Goal: Information Seeking & Learning: Learn about a topic

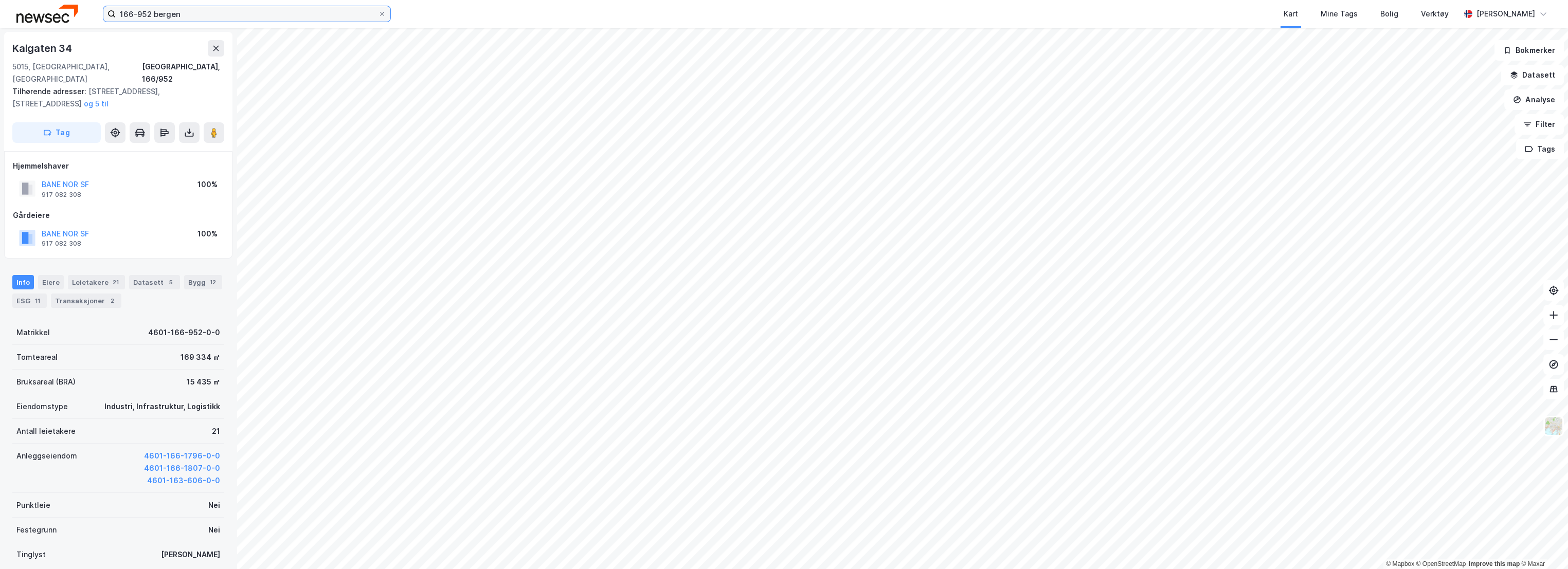
click at [243, 13] on input "166-952 bergen" at bounding box center [247, 14] width 262 height 15
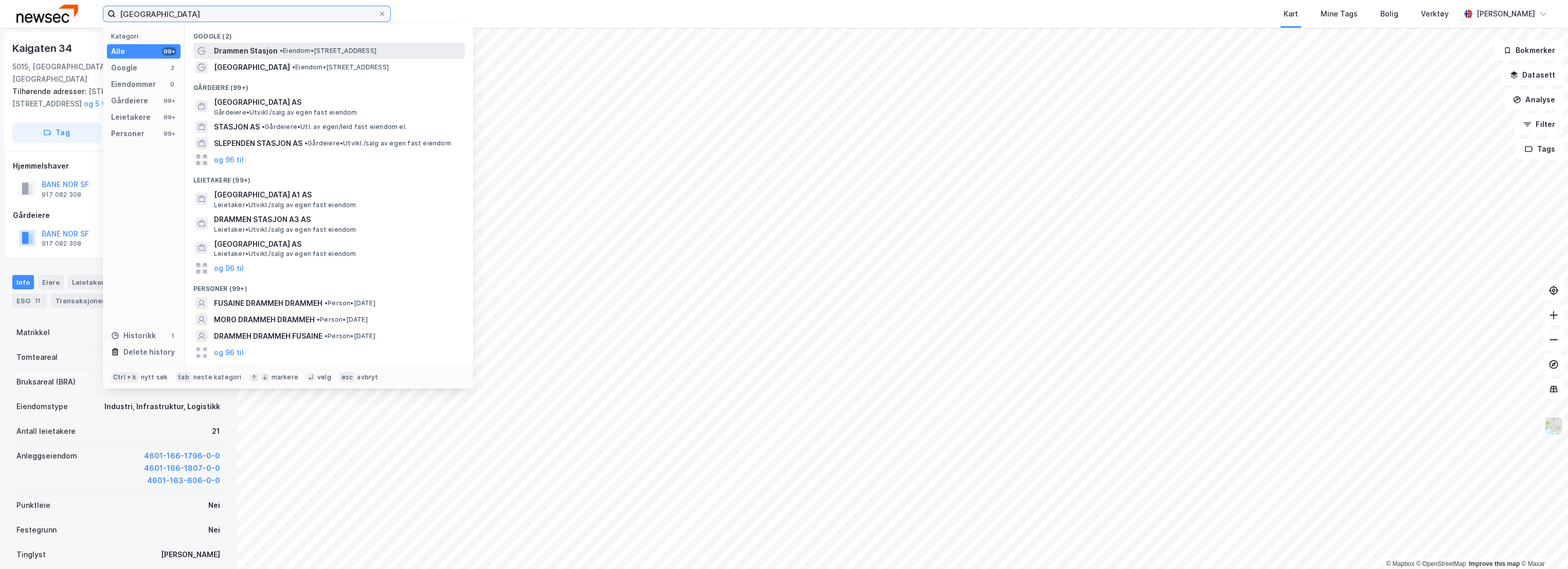
type input "[GEOGRAPHIC_DATA]"
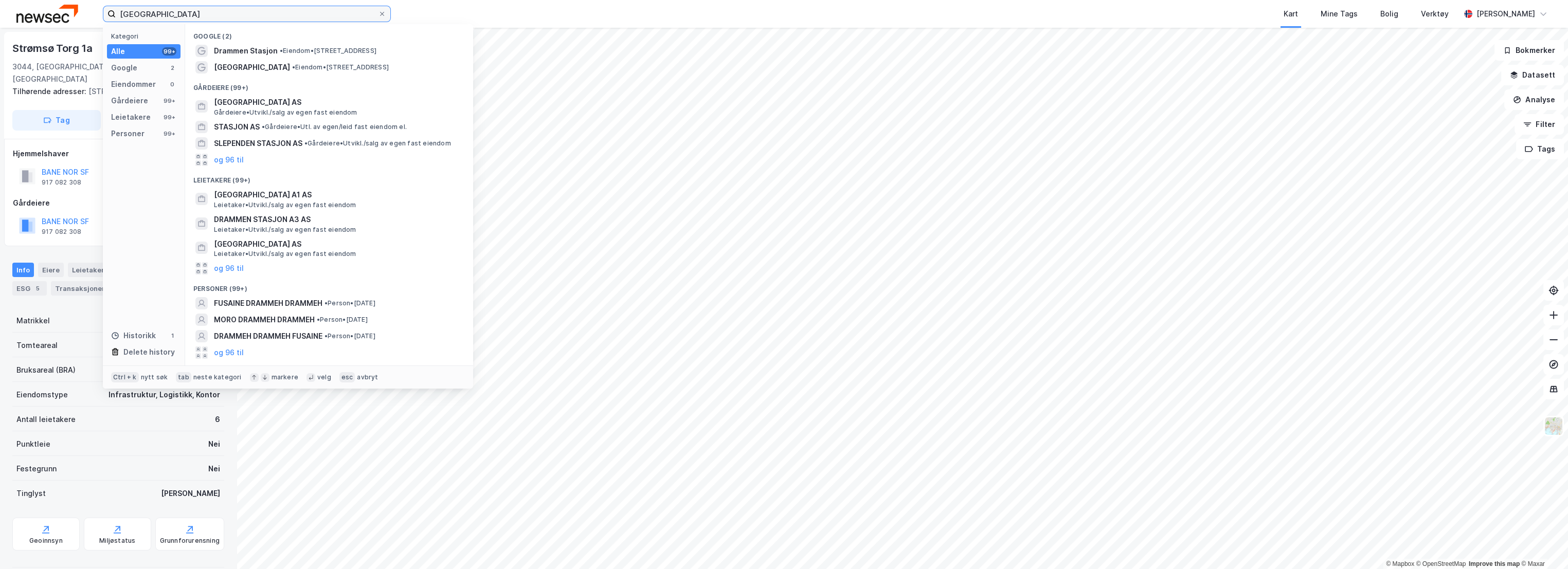
click at [218, 14] on input "[GEOGRAPHIC_DATA]" at bounding box center [247, 14] width 262 height 15
click at [374, 12] on input "[GEOGRAPHIC_DATA]" at bounding box center [247, 14] width 262 height 15
drag, startPoint x: 379, startPoint y: 12, endPoint x: 366, endPoint y: 14, distance: 13.2
click at [379, 12] on icon at bounding box center [382, 14] width 6 height 6
click at [378, 12] on input "[GEOGRAPHIC_DATA]" at bounding box center [247, 14] width 262 height 15
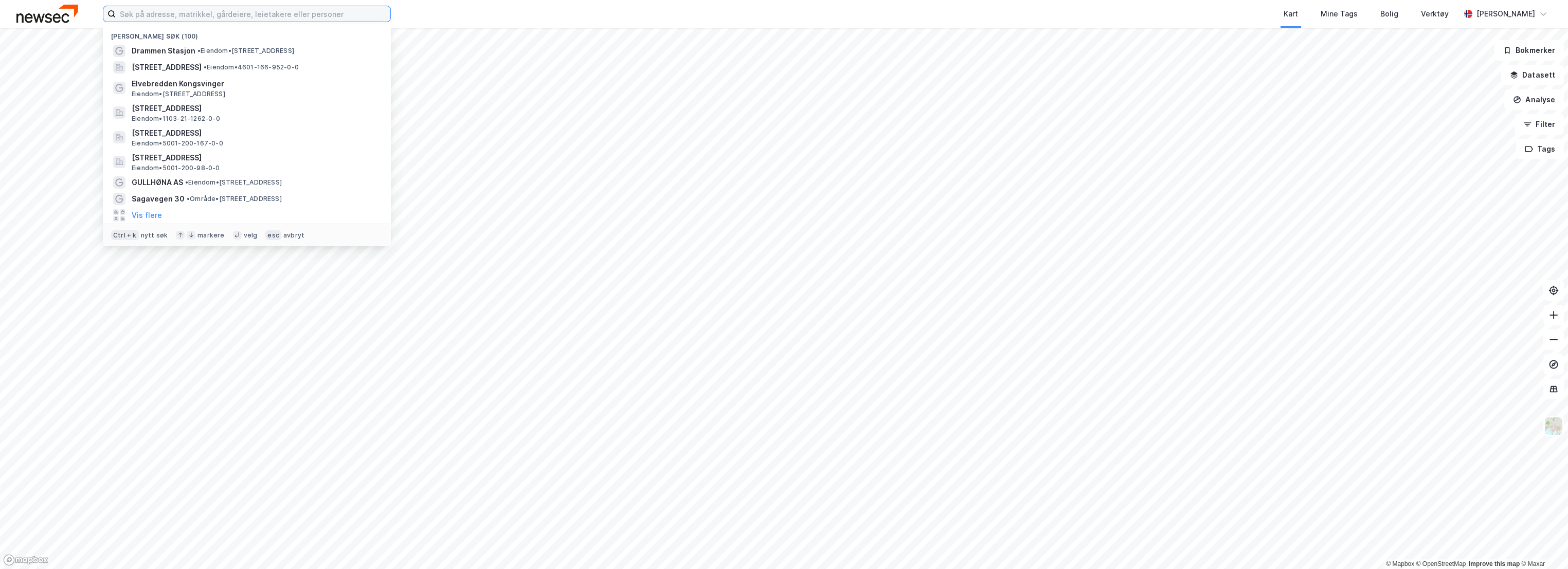
click at [265, 14] on input at bounding box center [253, 14] width 274 height 15
click at [181, 69] on span "[STREET_ADDRESS]" at bounding box center [167, 67] width 70 height 12
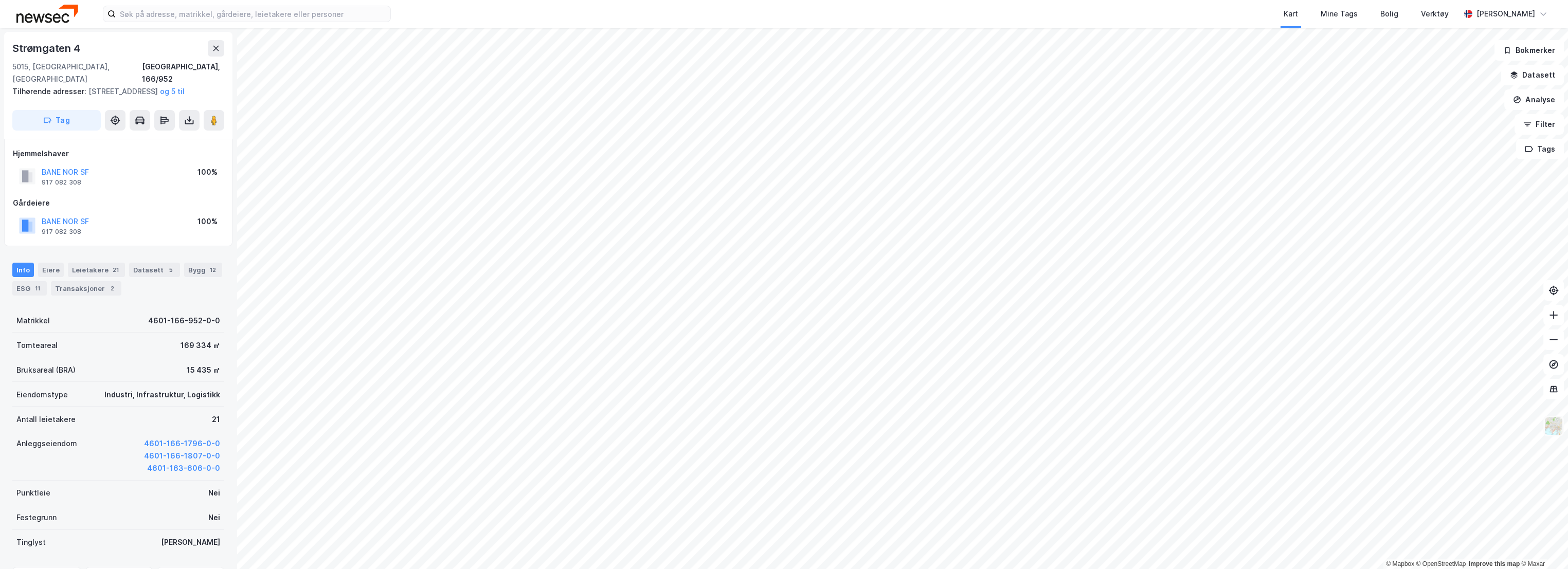
click at [1552, 426] on img at bounding box center [1554, 427] width 20 height 20
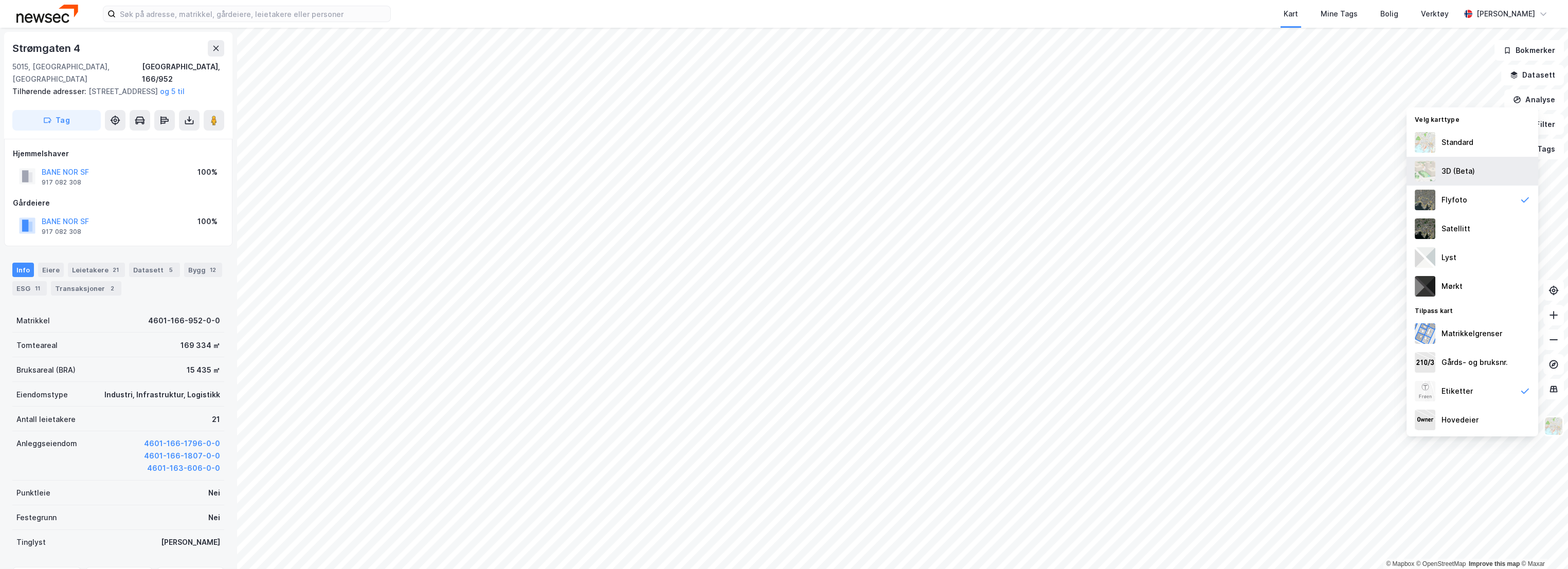
click at [1467, 161] on div "3D (Beta)" at bounding box center [1472, 171] width 132 height 29
click at [1555, 424] on img at bounding box center [1554, 427] width 20 height 20
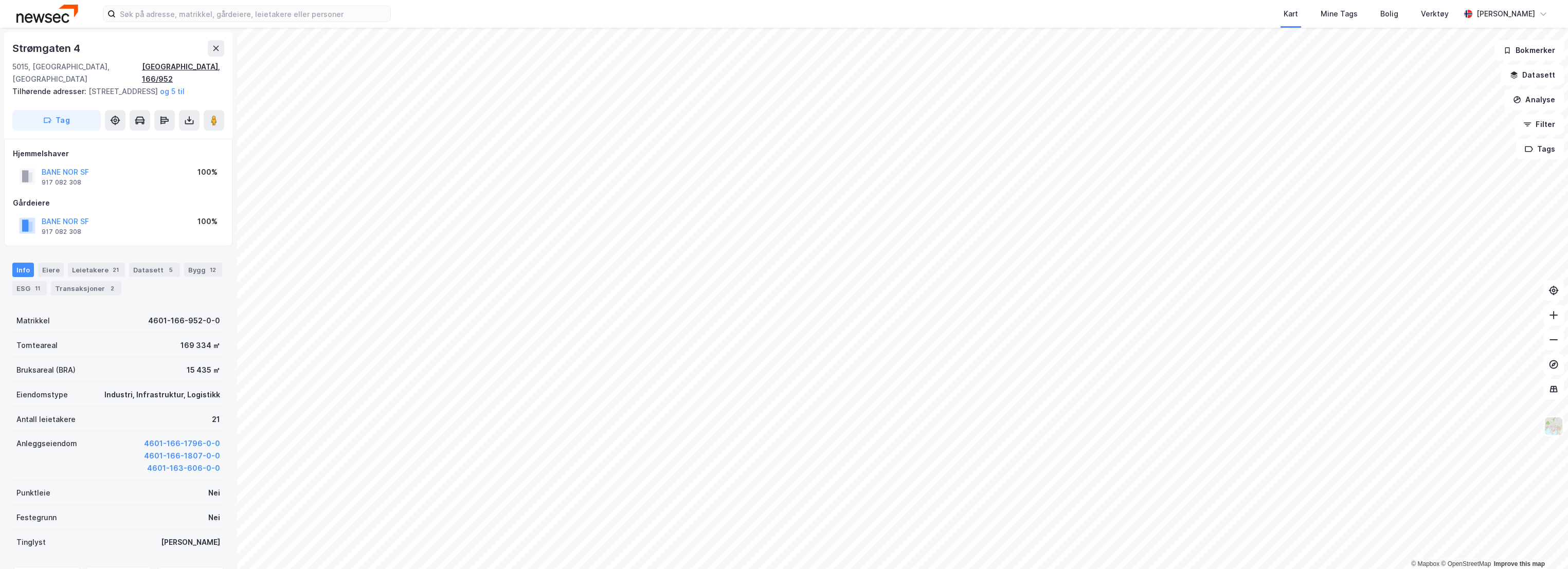
click at [202, 65] on div "[GEOGRAPHIC_DATA], 166/952" at bounding box center [183, 73] width 82 height 24
click at [200, 66] on div "[GEOGRAPHIC_DATA], 166/952" at bounding box center [183, 73] width 82 height 24
drag, startPoint x: 104, startPoint y: 186, endPoint x: 43, endPoint y: 171, distance: 62.8
click at [43, 171] on div "BANE NOR SF 917 082 308 100%" at bounding box center [118, 176] width 211 height 24
copy div "BANE NOR SF 917 082 308"
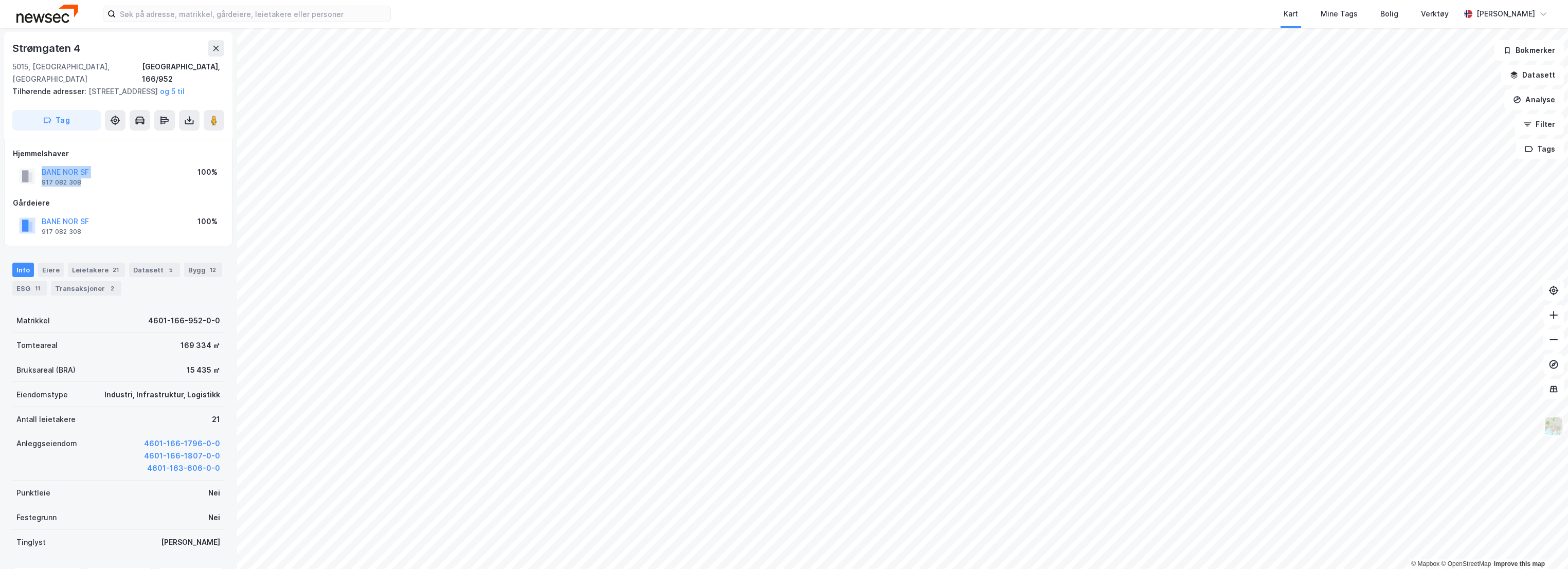
click at [1554, 426] on img at bounding box center [1554, 427] width 20 height 20
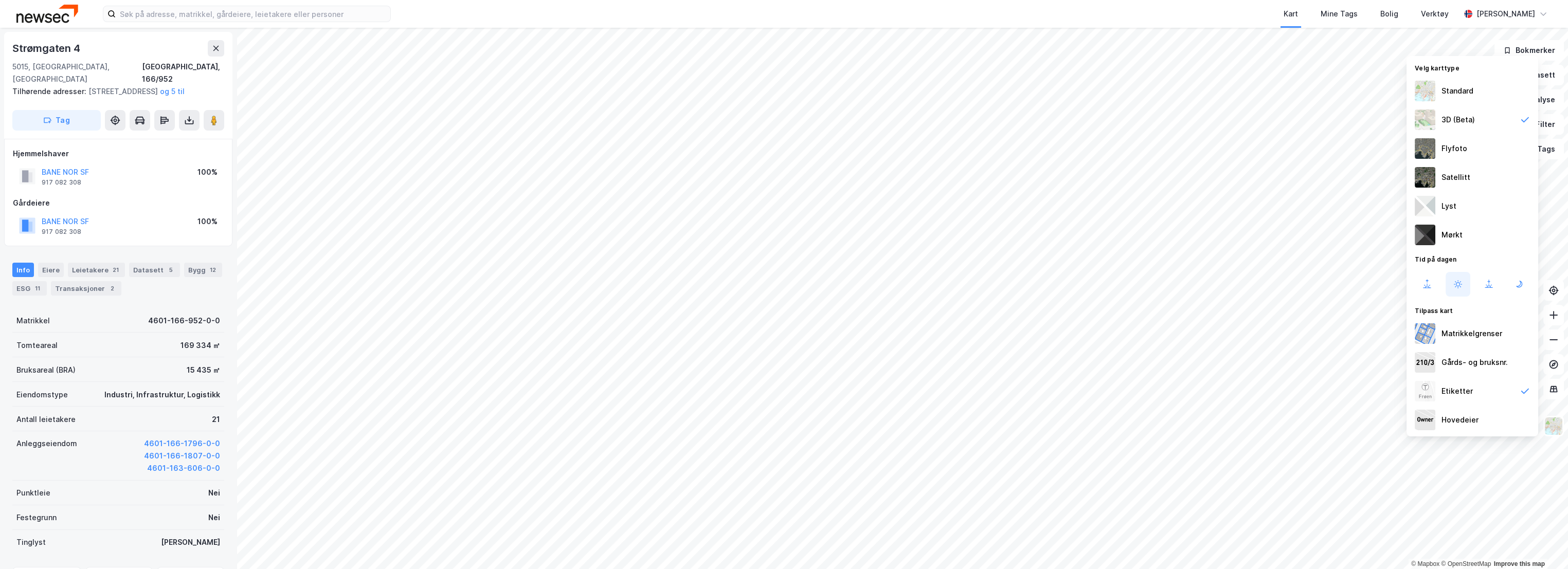
click at [1483, 149] on div "Flyfoto" at bounding box center [1472, 149] width 132 height 29
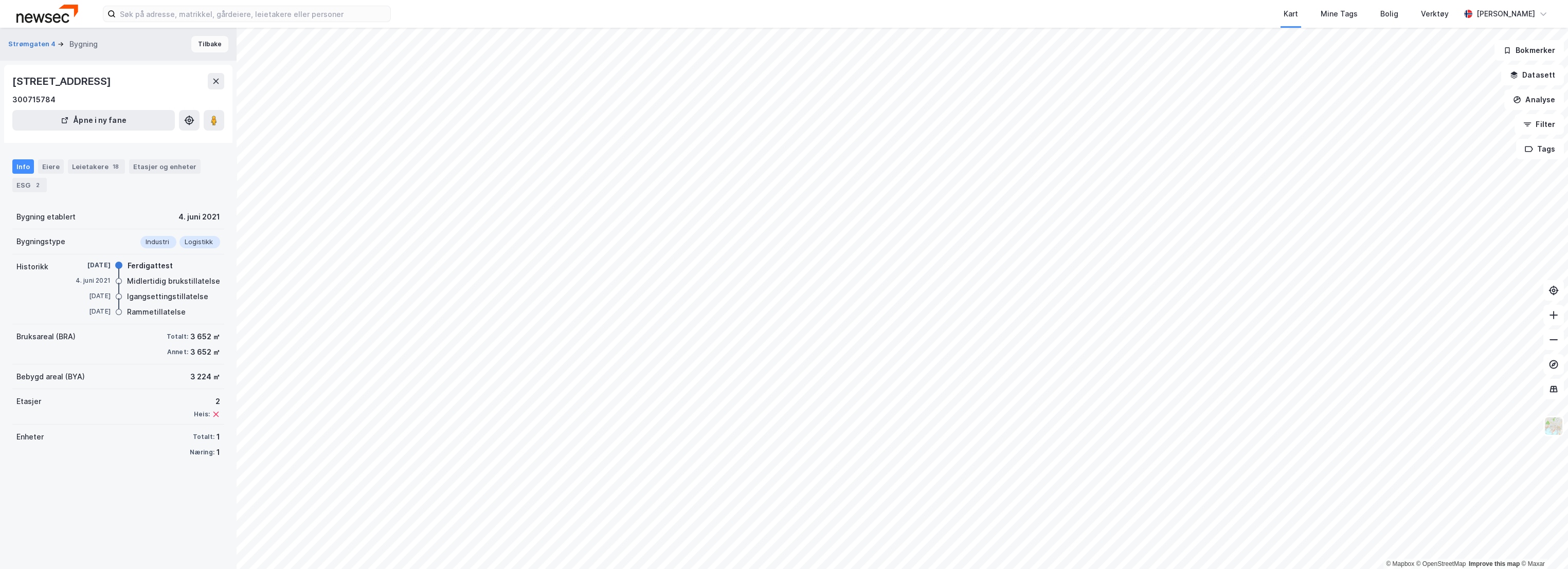
click at [210, 41] on button "Tilbake" at bounding box center [210, 44] width 37 height 17
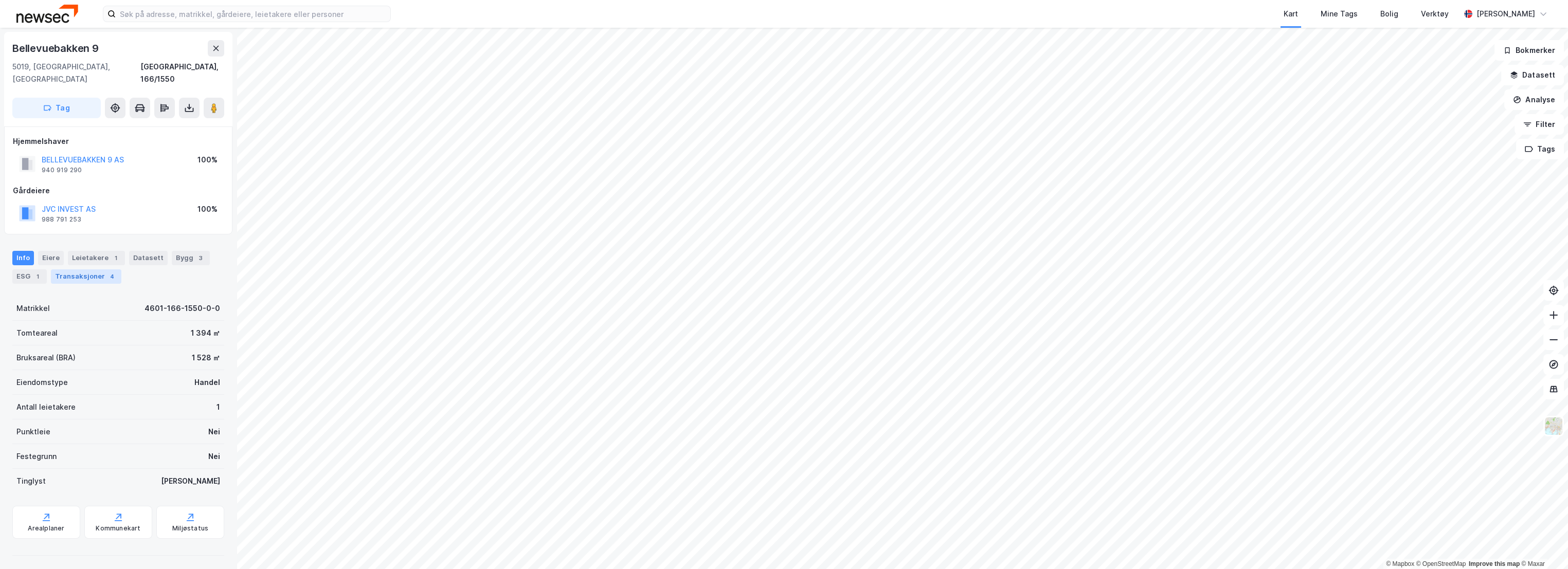
click at [85, 270] on div "Transaksjoner 4" at bounding box center [86, 277] width 70 height 14
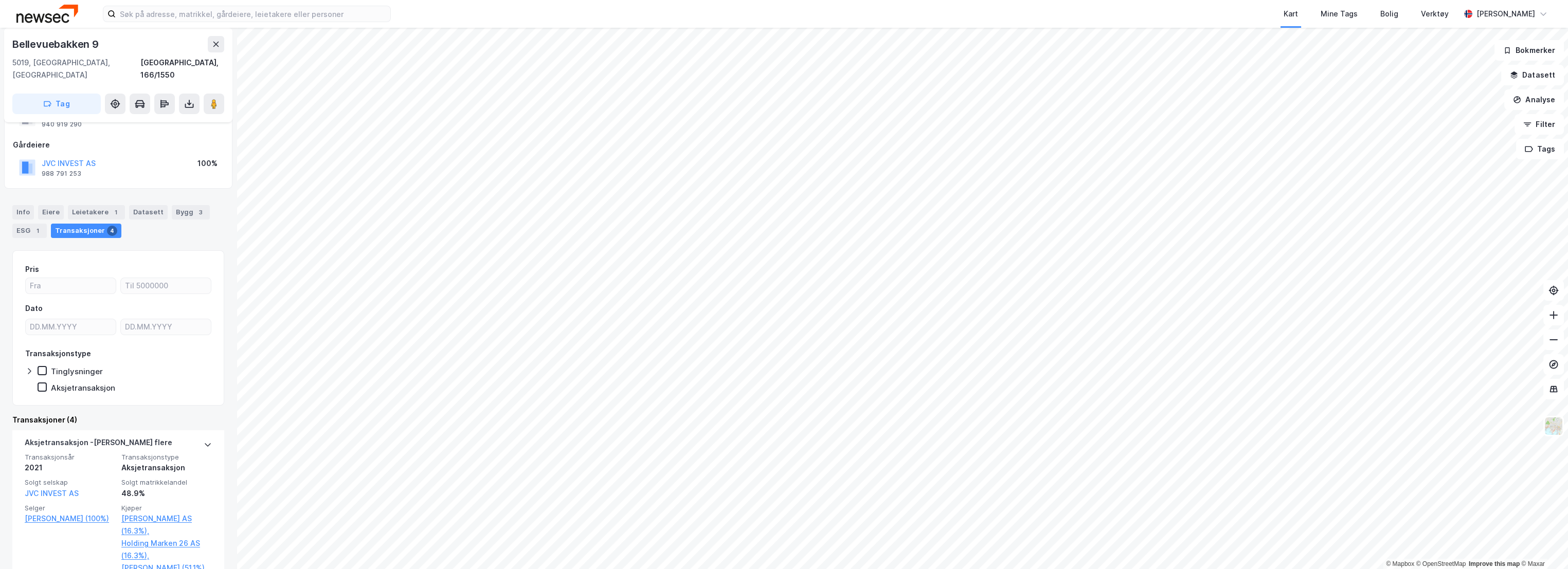
scroll to position [114, 0]
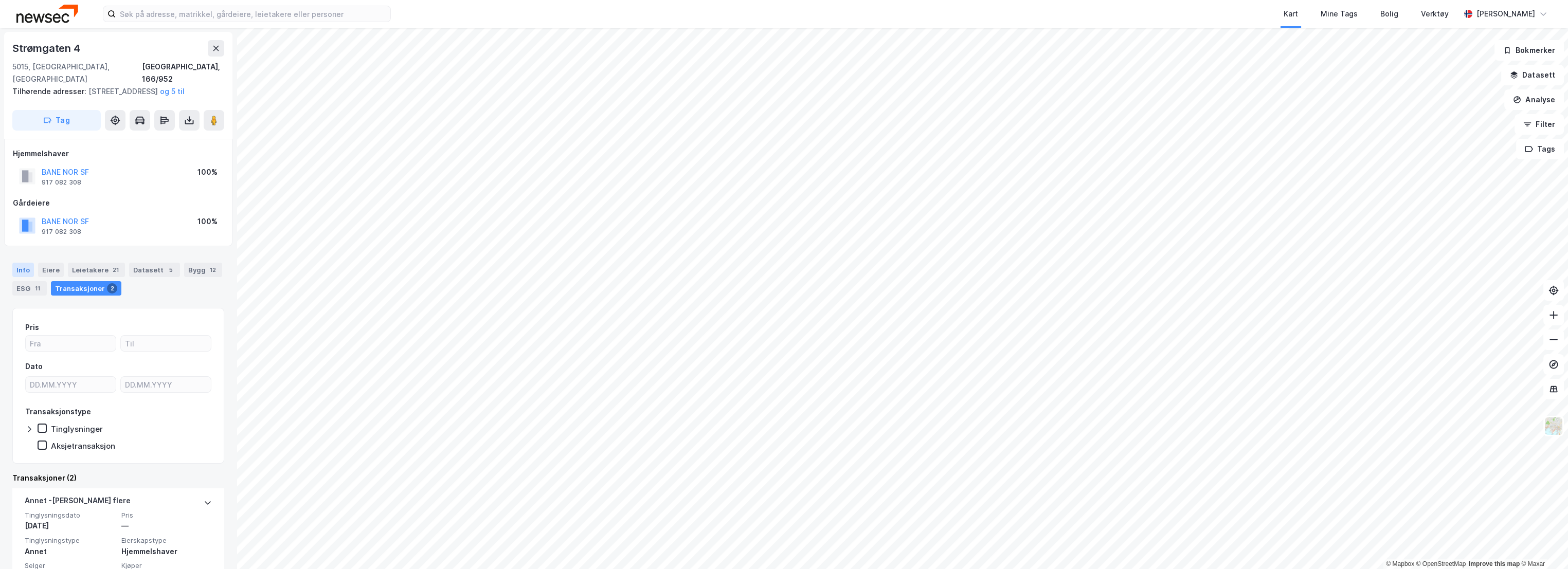
click at [16, 273] on div "Info" at bounding box center [23, 270] width 21 height 14
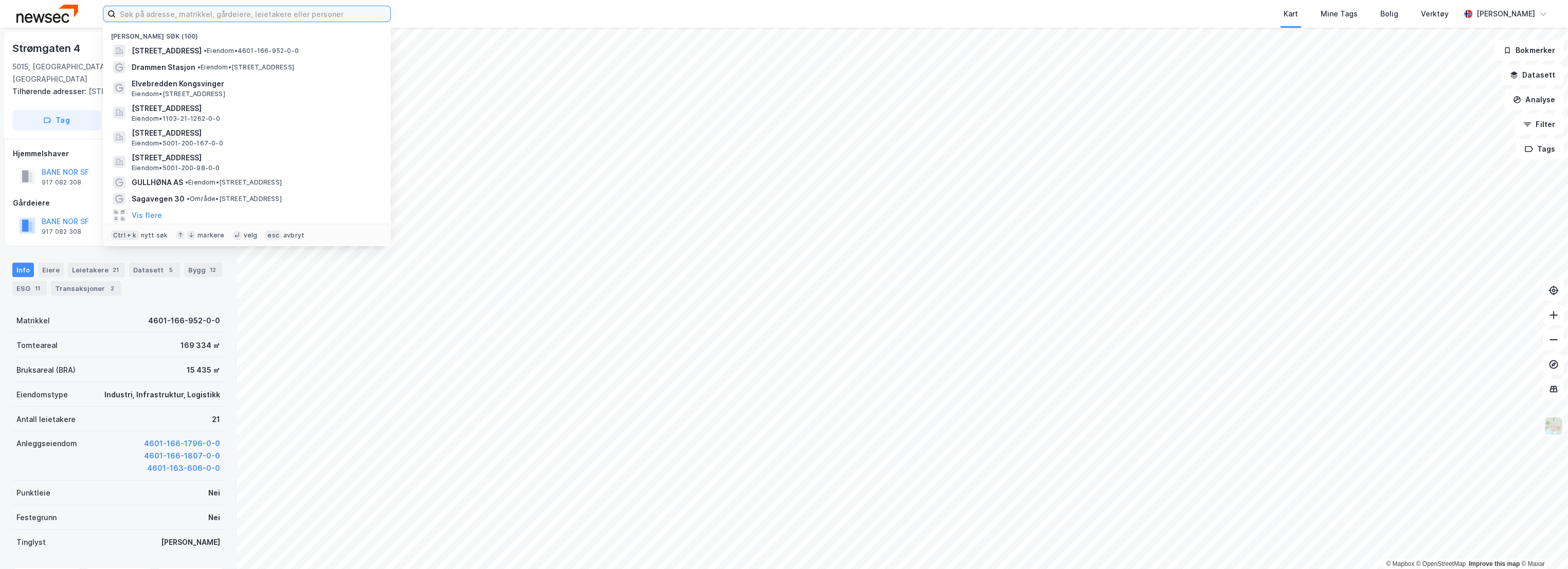
click at [161, 10] on input at bounding box center [253, 14] width 274 height 15
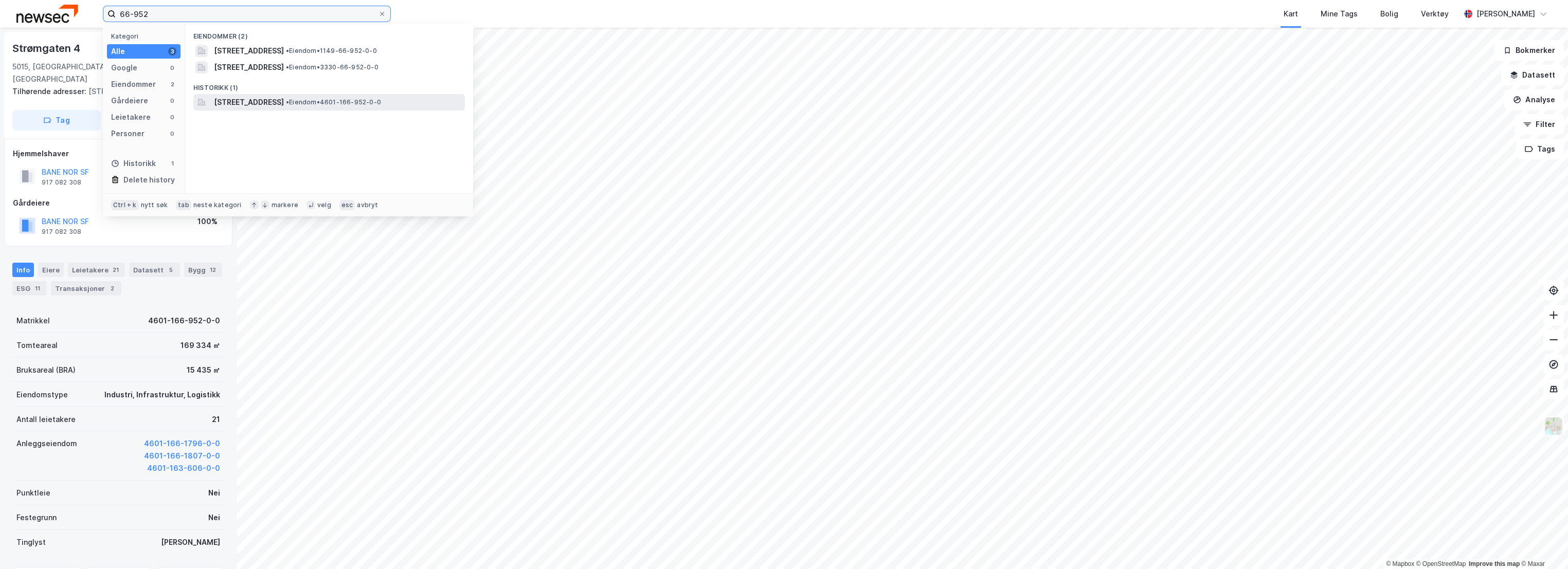
type input "66-952"
click at [284, 97] on span "[STREET_ADDRESS]" at bounding box center [249, 102] width 70 height 12
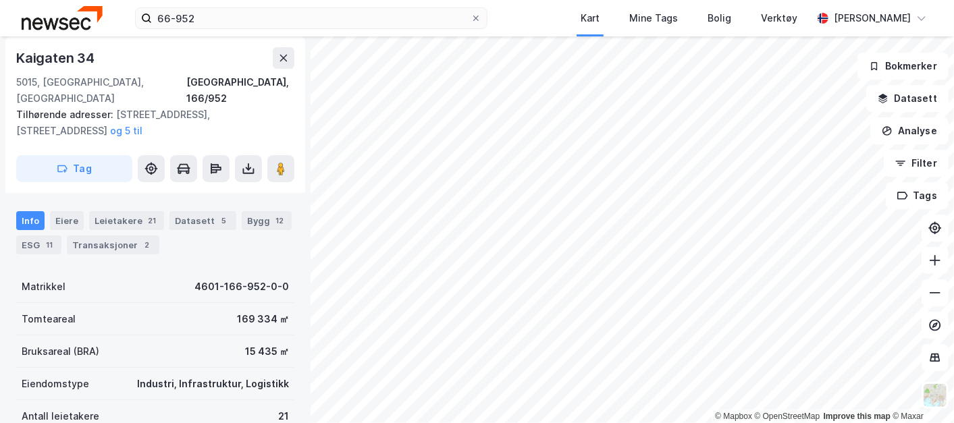
scroll to position [150, 0]
